Goal: Task Accomplishment & Management: Manage account settings

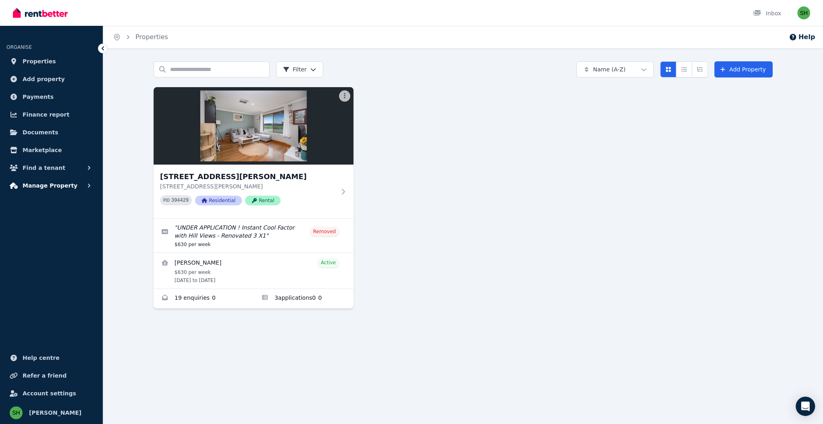
click at [56, 177] on button "Manage Property" at bounding box center [51, 185] width 90 height 16
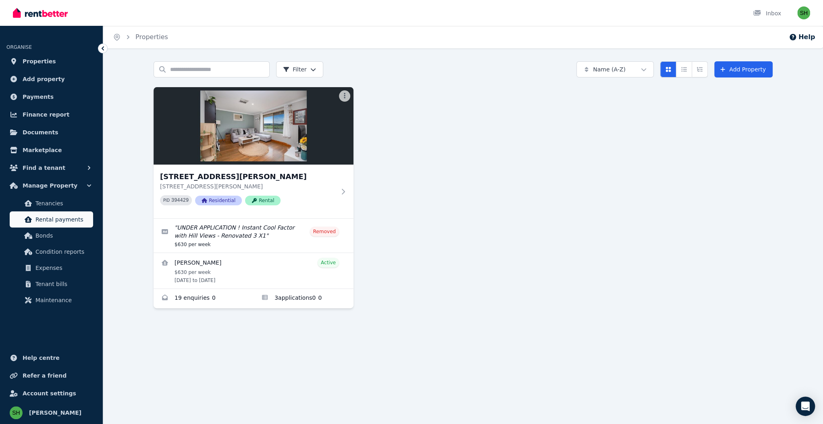
click at [55, 214] on span "Rental payments" at bounding box center [62, 219] width 54 height 10
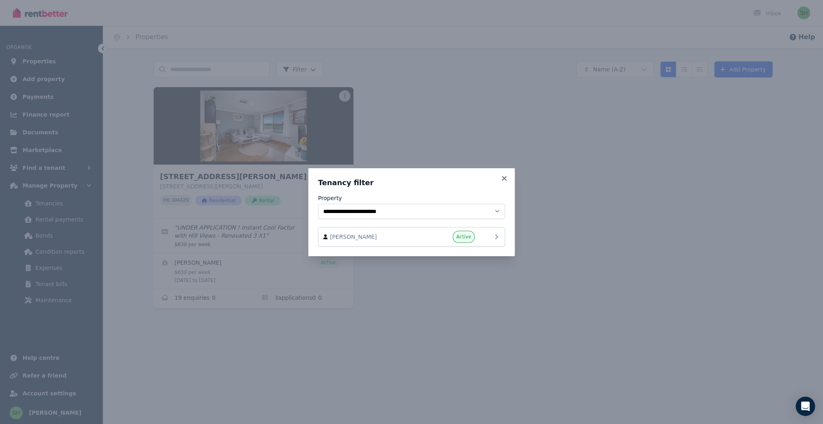
click at [426, 231] on div "Active" at bounding box center [450, 237] width 48 height 12
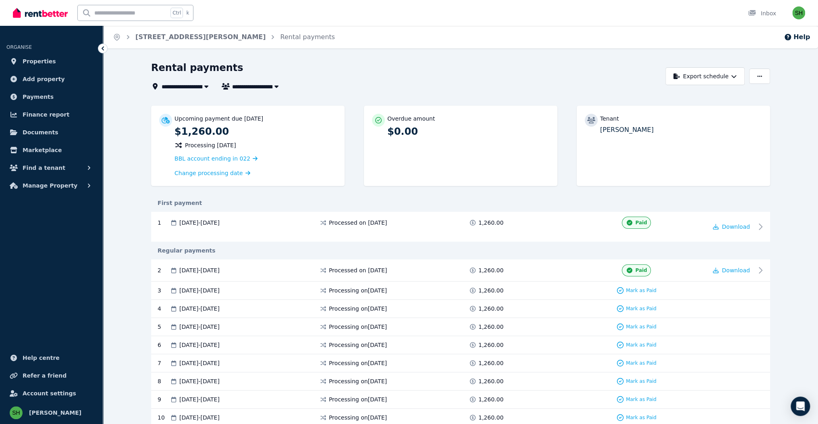
drag, startPoint x: 799, startPoint y: 110, endPoint x: 797, endPoint y: 102, distance: 8.2
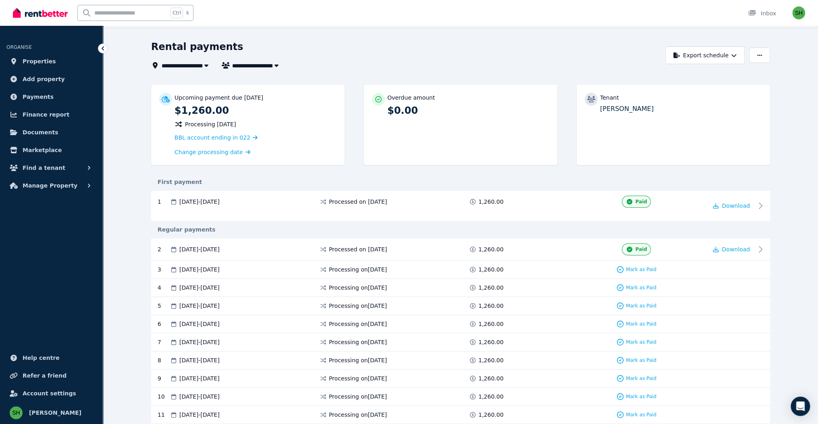
scroll to position [32, 0]
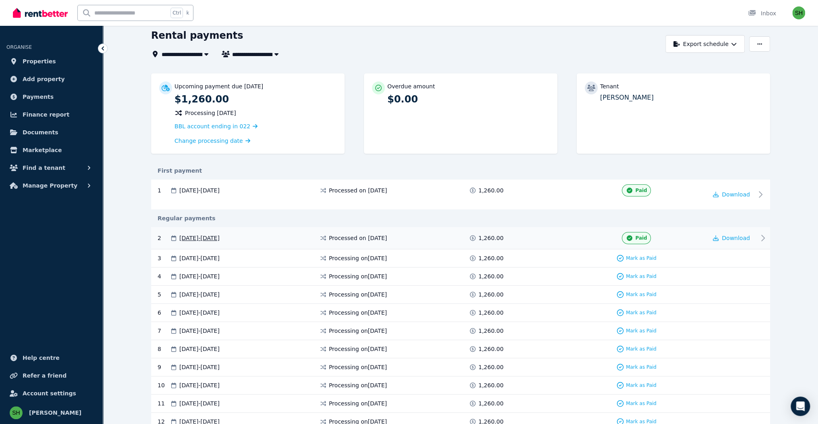
click at [762, 235] on icon at bounding box center [763, 238] width 3 height 6
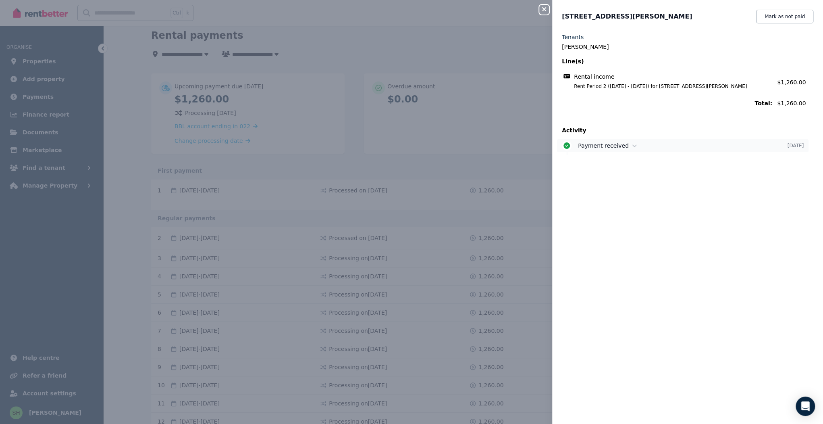
click at [637, 143] on icon at bounding box center [634, 146] width 5 height 6
click at [583, 114] on div "Close panel [STREET_ADDRESS][PERSON_NAME] Mark as not paid Tenants [PERSON_NAME…" at bounding box center [411, 212] width 823 height 424
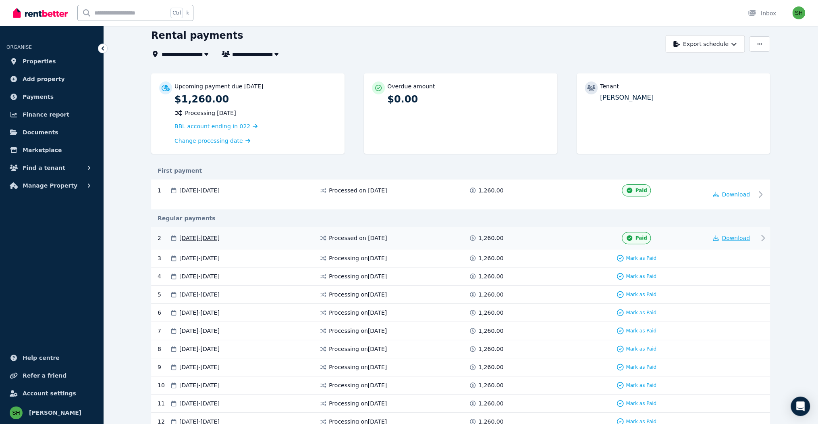
click at [726, 235] on span "Download" at bounding box center [736, 238] width 28 height 6
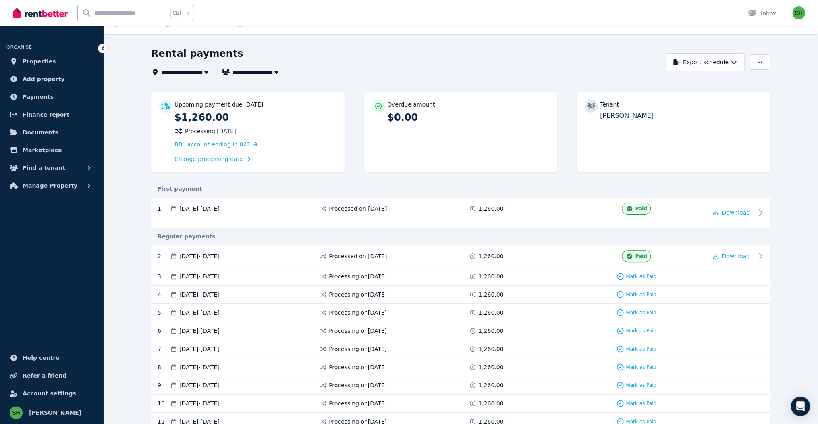
scroll to position [0, 0]
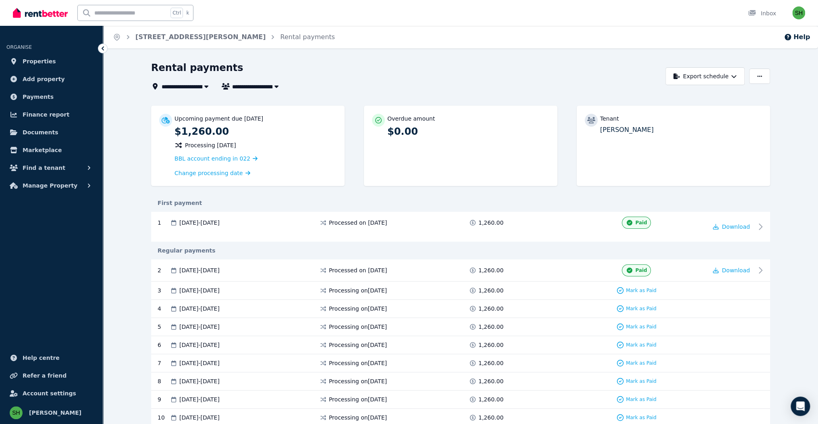
click at [405, 61] on div "Rental payments" at bounding box center [406, 68] width 510 height 15
click at [61, 177] on button "Manage Property" at bounding box center [51, 185] width 90 height 16
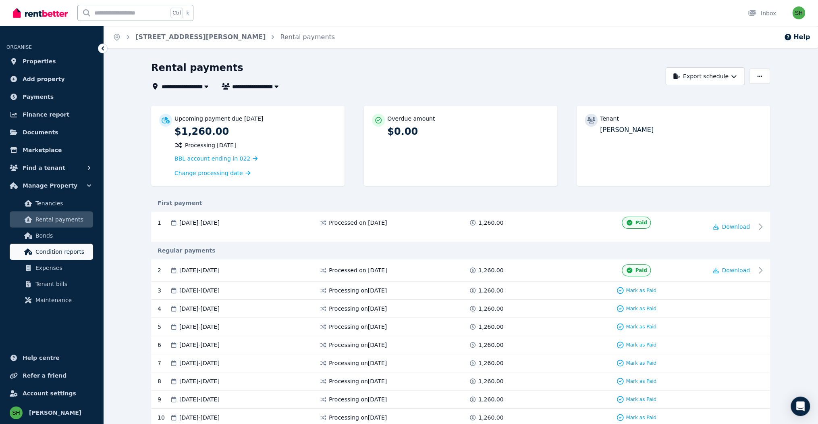
click at [44, 247] on span "Condition reports" at bounding box center [62, 252] width 54 height 10
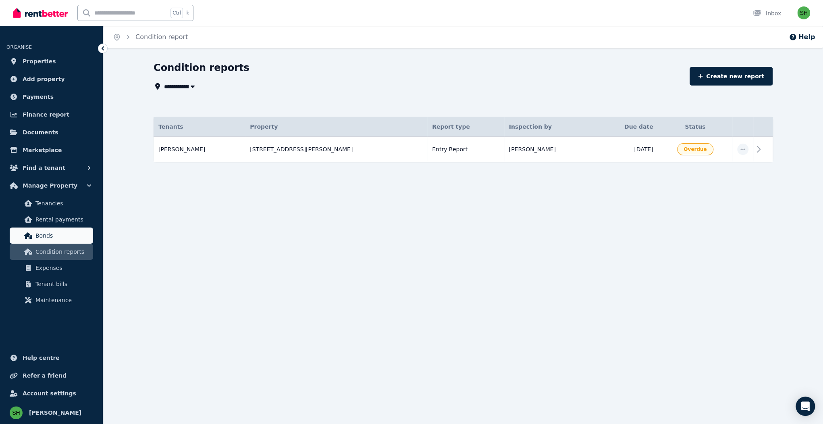
click at [44, 231] on span "Bonds" at bounding box center [62, 236] width 54 height 10
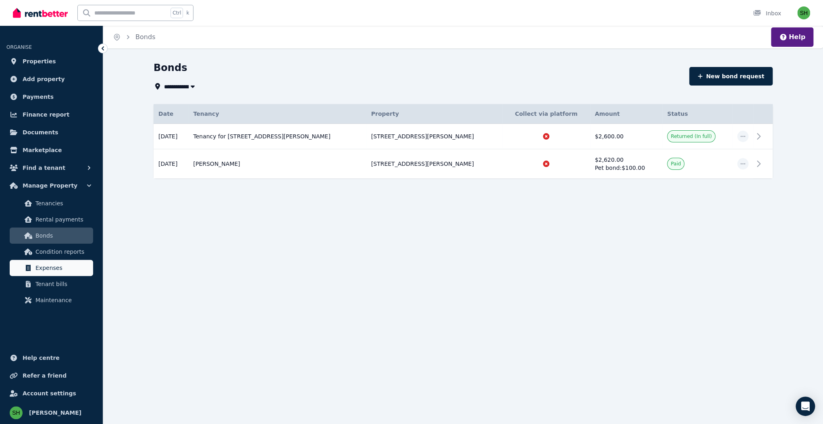
click at [47, 263] on span "Expenses" at bounding box center [62, 268] width 54 height 10
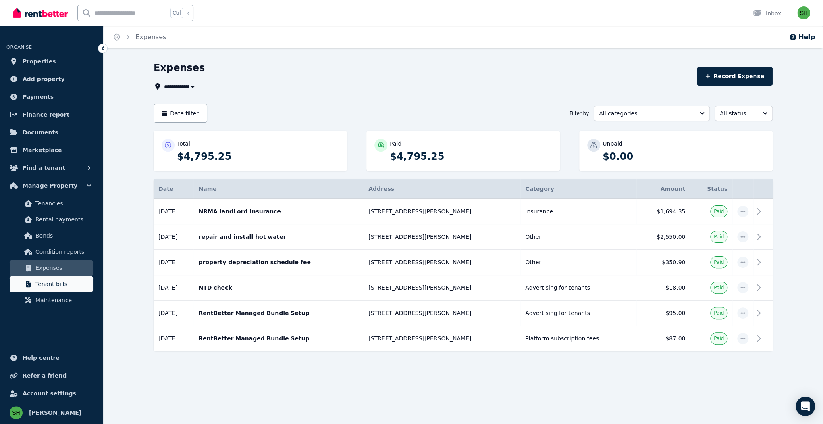
click at [52, 279] on span "Tenant bills" at bounding box center [62, 284] width 54 height 10
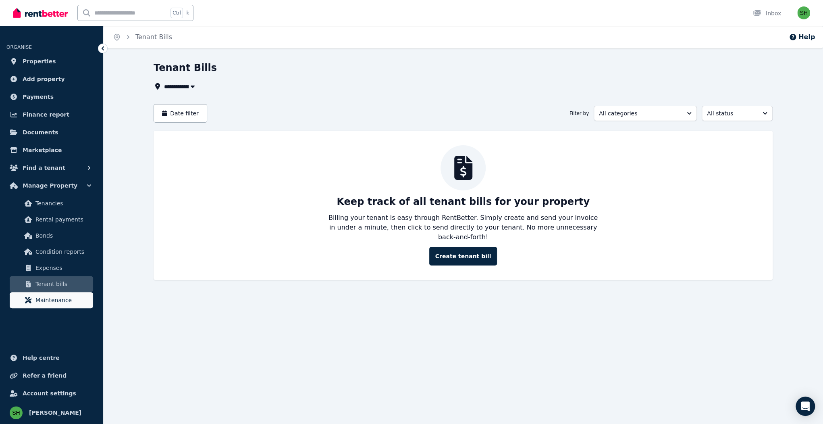
click at [54, 295] on span "Maintenance" at bounding box center [62, 300] width 54 height 10
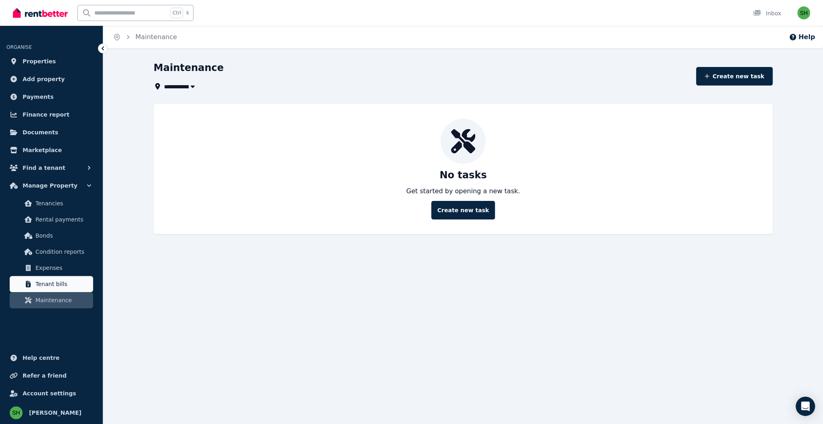
click at [51, 279] on span "Tenant bills" at bounding box center [62, 284] width 54 height 10
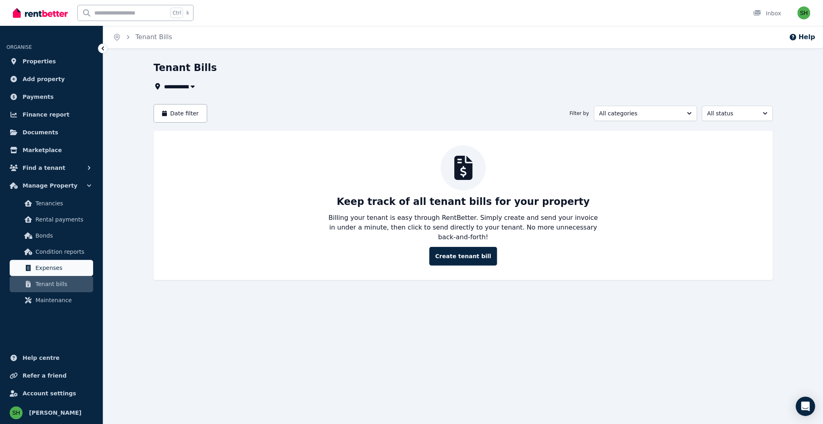
click at [49, 263] on span "Expenses" at bounding box center [62, 268] width 54 height 10
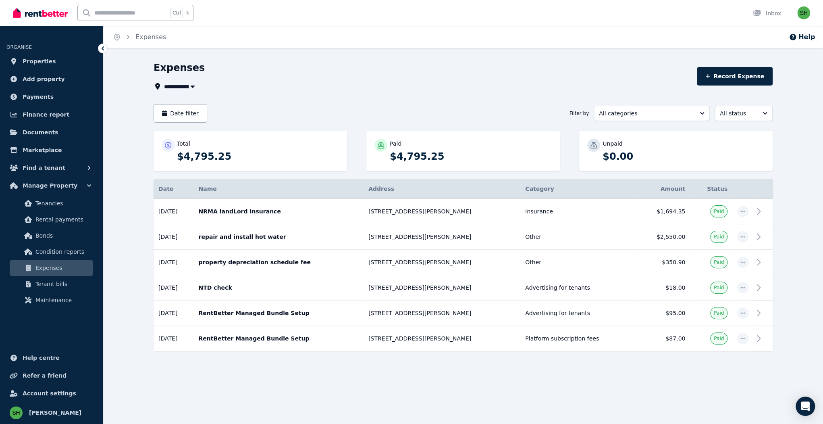
click at [103, 156] on div "**********" at bounding box center [463, 227] width 720 height 333
click at [351, 81] on div "**********" at bounding box center [423, 86] width 538 height 10
click at [362, 81] on div "**********" at bounding box center [423, 86] width 538 height 10
click at [418, 61] on div "Expenses" at bounding box center [423, 68] width 538 height 15
click at [445, 61] on div "Expenses" at bounding box center [423, 68] width 538 height 15
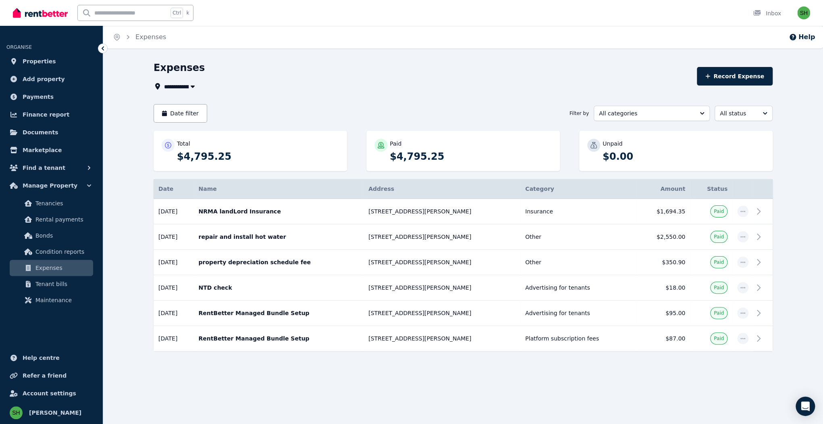
click at [447, 61] on div "Expenses" at bounding box center [423, 68] width 538 height 15
click at [457, 61] on div "Expenses" at bounding box center [423, 68] width 538 height 15
click at [411, 61] on div "**********" at bounding box center [423, 76] width 538 height 30
click at [410, 61] on div "**********" at bounding box center [423, 76] width 538 height 30
click at [288, 61] on div "Expenses" at bounding box center [423, 68] width 538 height 15
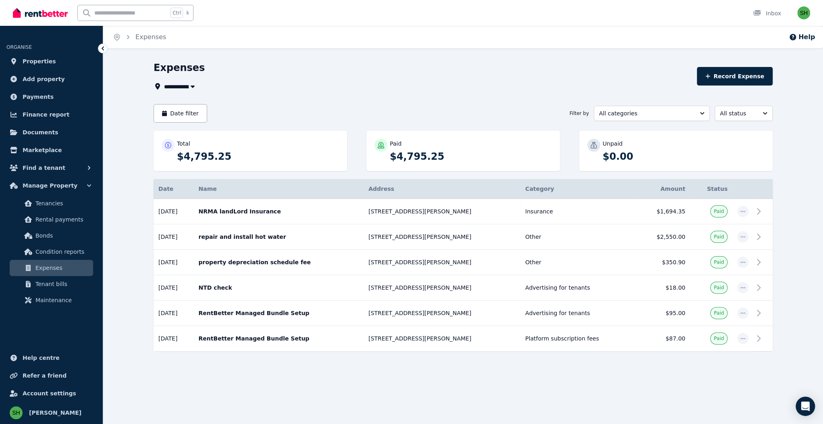
click at [255, 61] on div "**********" at bounding box center [423, 76] width 538 height 30
click at [269, 61] on div "Expenses" at bounding box center [423, 68] width 538 height 15
click at [48, 214] on span "Rental payments" at bounding box center [62, 219] width 54 height 10
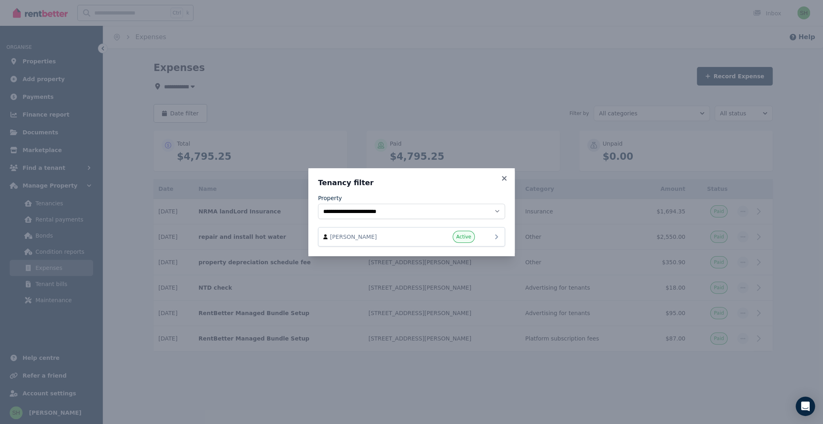
click at [426, 231] on div "Active" at bounding box center [450, 237] width 48 height 12
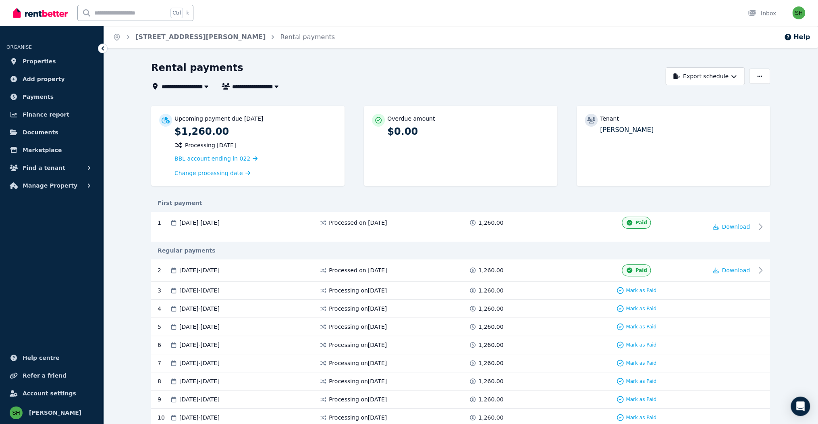
click at [519, 61] on div "Rental payments" at bounding box center [406, 68] width 510 height 15
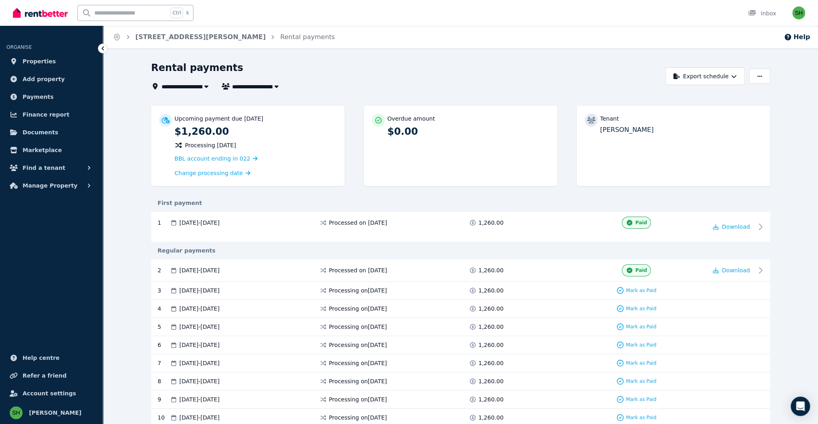
click at [519, 61] on div "Rental payments" at bounding box center [406, 68] width 510 height 15
click at [416, 61] on div "Rental payments" at bounding box center [406, 68] width 510 height 15
